Goal: Task Accomplishment & Management: Manage account settings

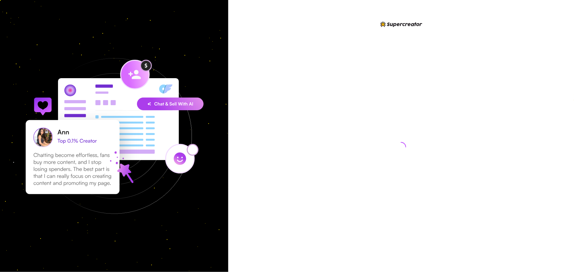
click at [183, 69] on img at bounding box center [114, 136] width 220 height 220
click at [220, 191] on img at bounding box center [114, 136] width 220 height 220
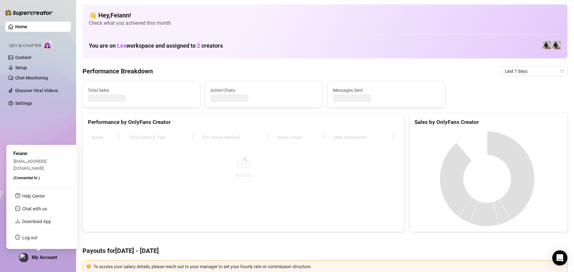
click at [40, 255] on span "My Account" at bounding box center [44, 257] width 25 height 6
click at [37, 237] on link "Log out" at bounding box center [29, 237] width 15 height 5
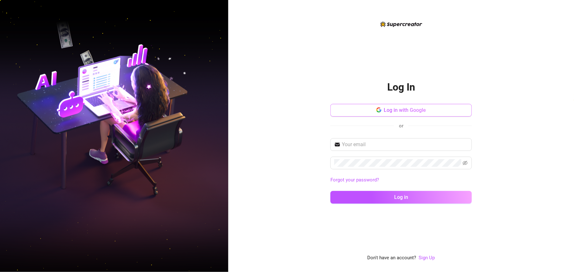
click at [428, 109] on button "Log in with Google" at bounding box center [402, 110] width 142 height 13
click at [405, 108] on span "Log in with Google" at bounding box center [405, 110] width 42 height 6
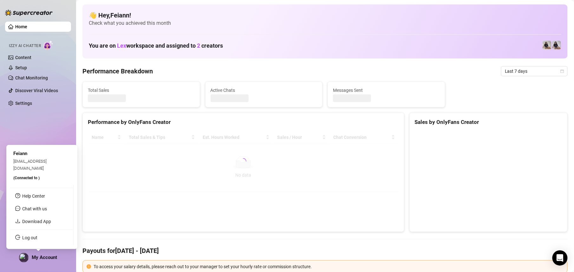
click at [27, 257] on div "My Account" at bounding box center [38, 258] width 38 height 10
click at [37, 239] on link "Log out" at bounding box center [29, 237] width 15 height 5
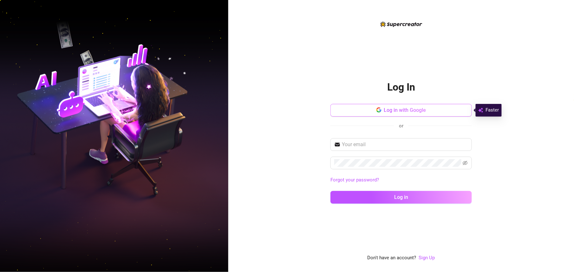
click at [388, 112] on span "Log in with Google" at bounding box center [405, 110] width 42 height 6
